Goal: Transaction & Acquisition: Purchase product/service

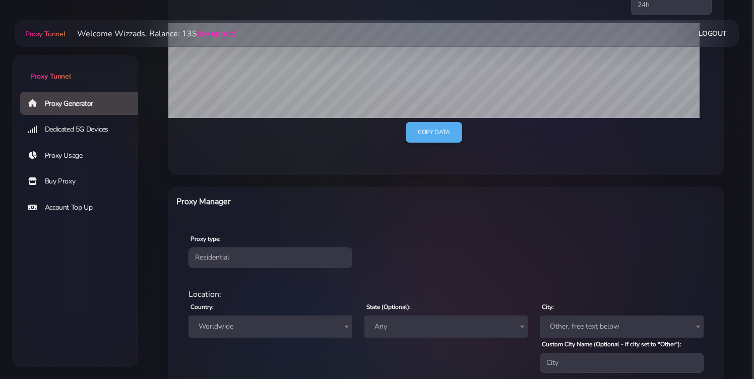
scroll to position [218, 0]
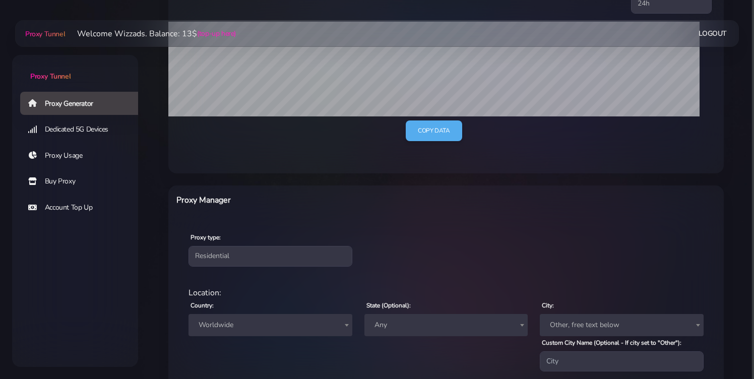
click at [70, 182] on link "Buy Proxy" at bounding box center [83, 181] width 126 height 23
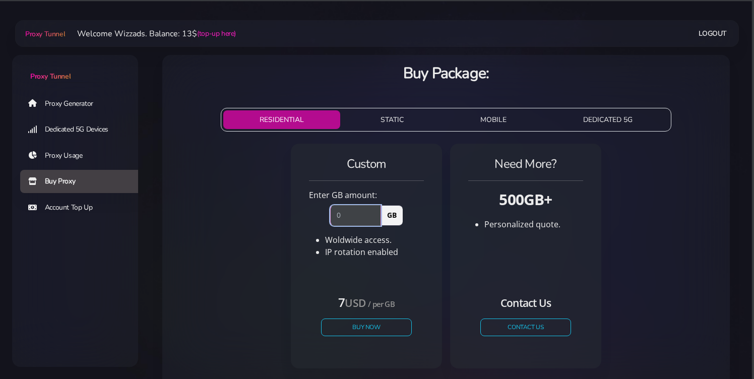
click at [345, 220] on input "number" at bounding box center [355, 215] width 51 height 20
type input "1"
click at [363, 328] on button "Buy Now" at bounding box center [366, 328] width 93 height 18
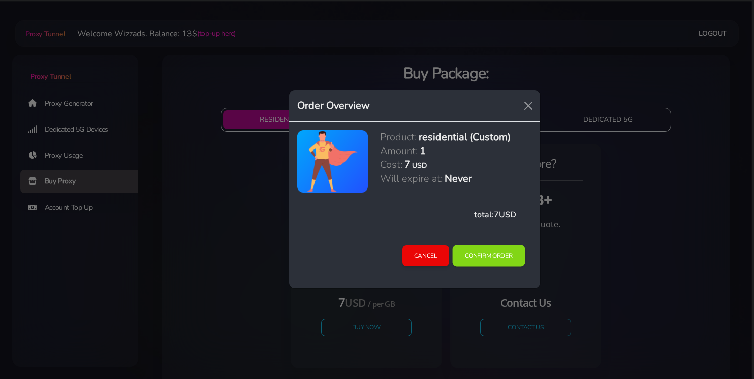
click at [497, 257] on button "Confirm Order" at bounding box center [489, 255] width 73 height 21
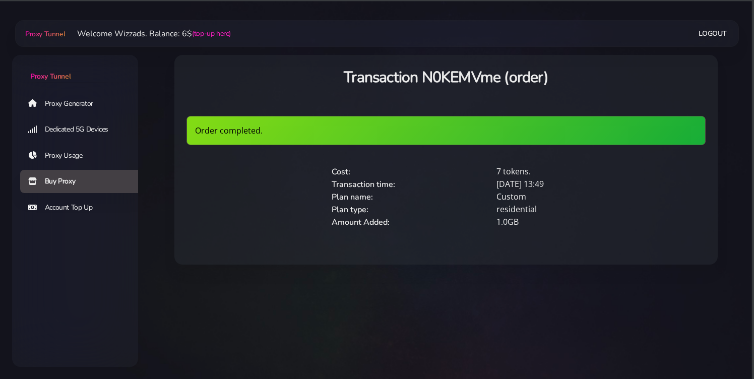
click at [73, 107] on link "Proxy Generator" at bounding box center [83, 103] width 126 height 23
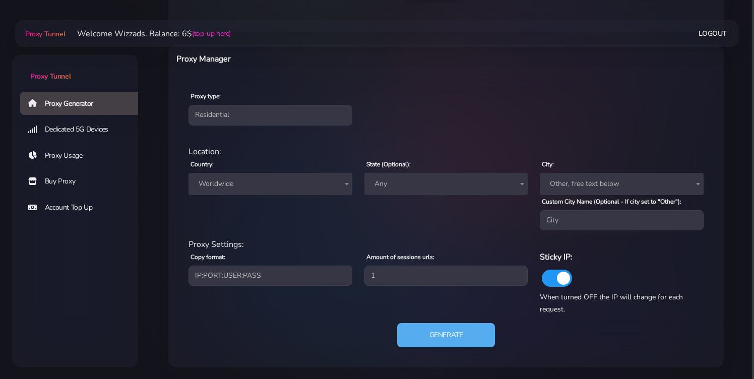
scroll to position [358, 0]
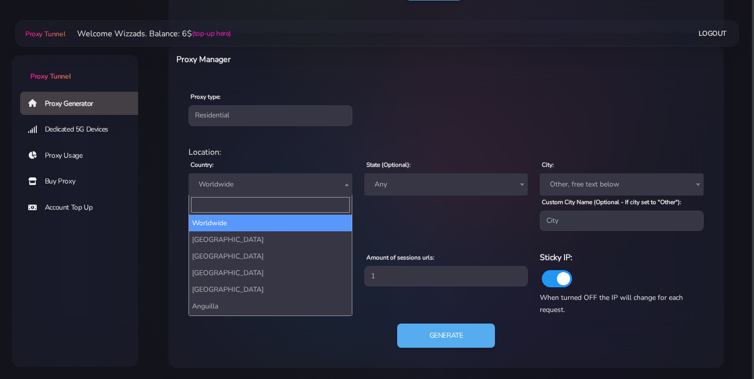
click at [284, 177] on span "Worldwide" at bounding box center [271, 184] width 152 height 14
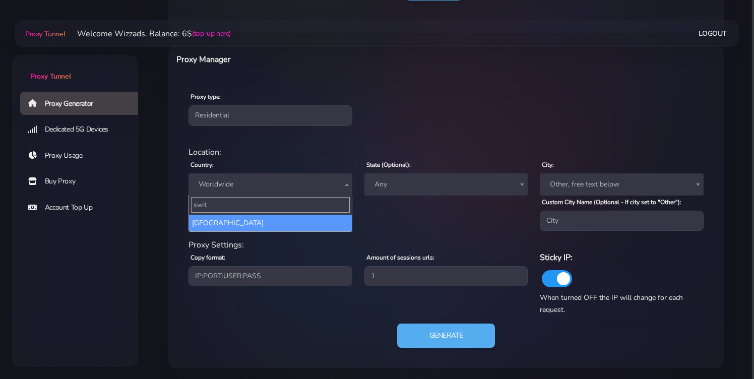
type input "swit"
select select "CH"
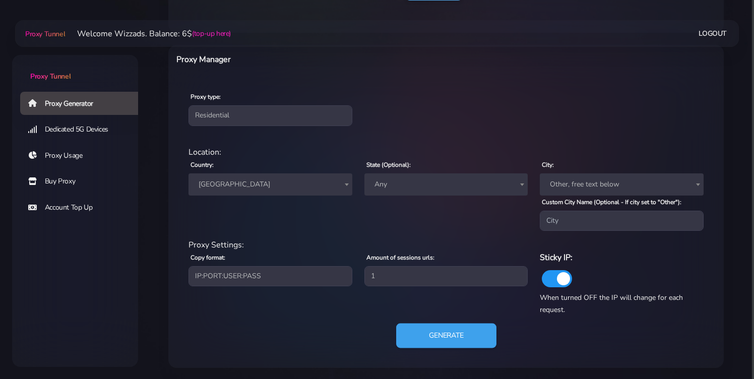
click at [450, 333] on button "Generate" at bounding box center [446, 336] width 100 height 25
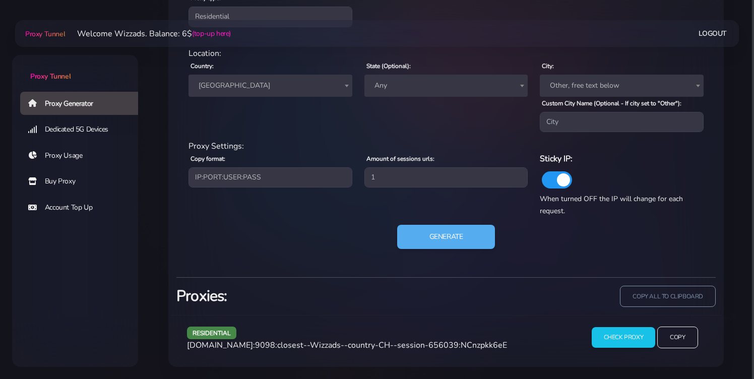
scroll to position [493, 0]
click at [685, 326] on input "Copy" at bounding box center [677, 337] width 41 height 22
